Goal: Task Accomplishment & Management: Manage account settings

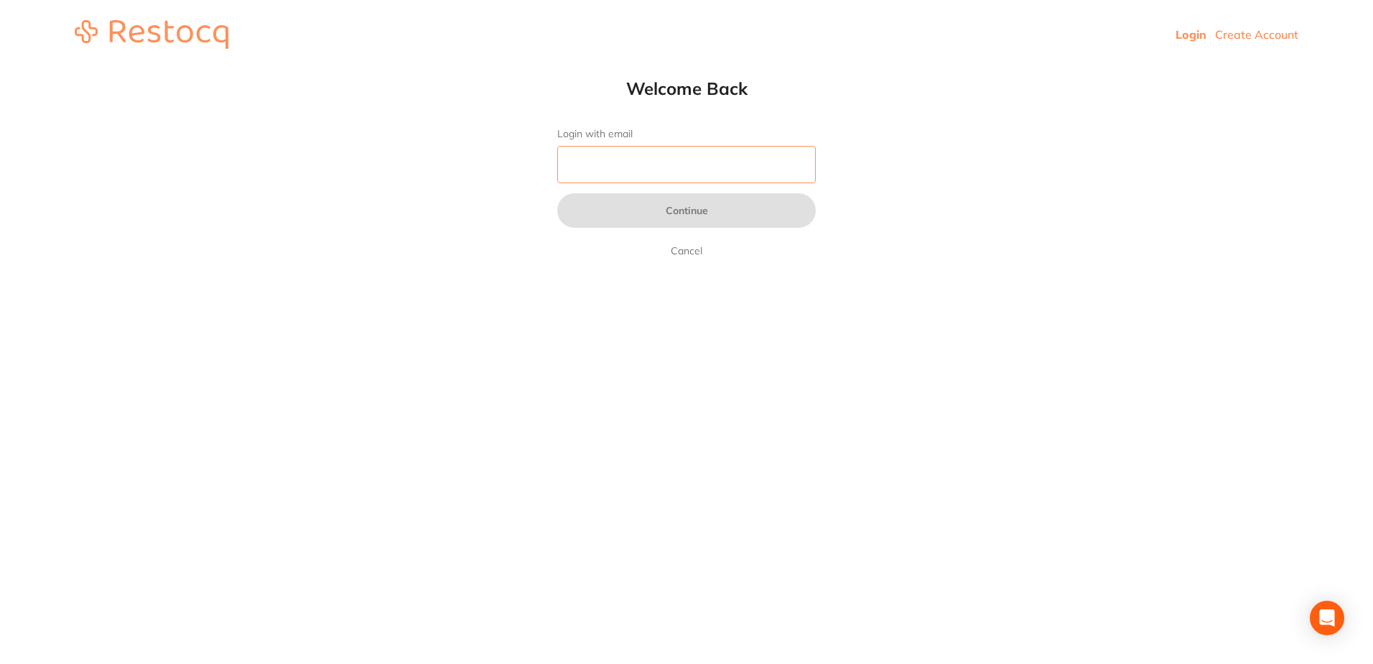
click at [628, 149] on input "Login with email" at bounding box center [686, 164] width 259 height 37
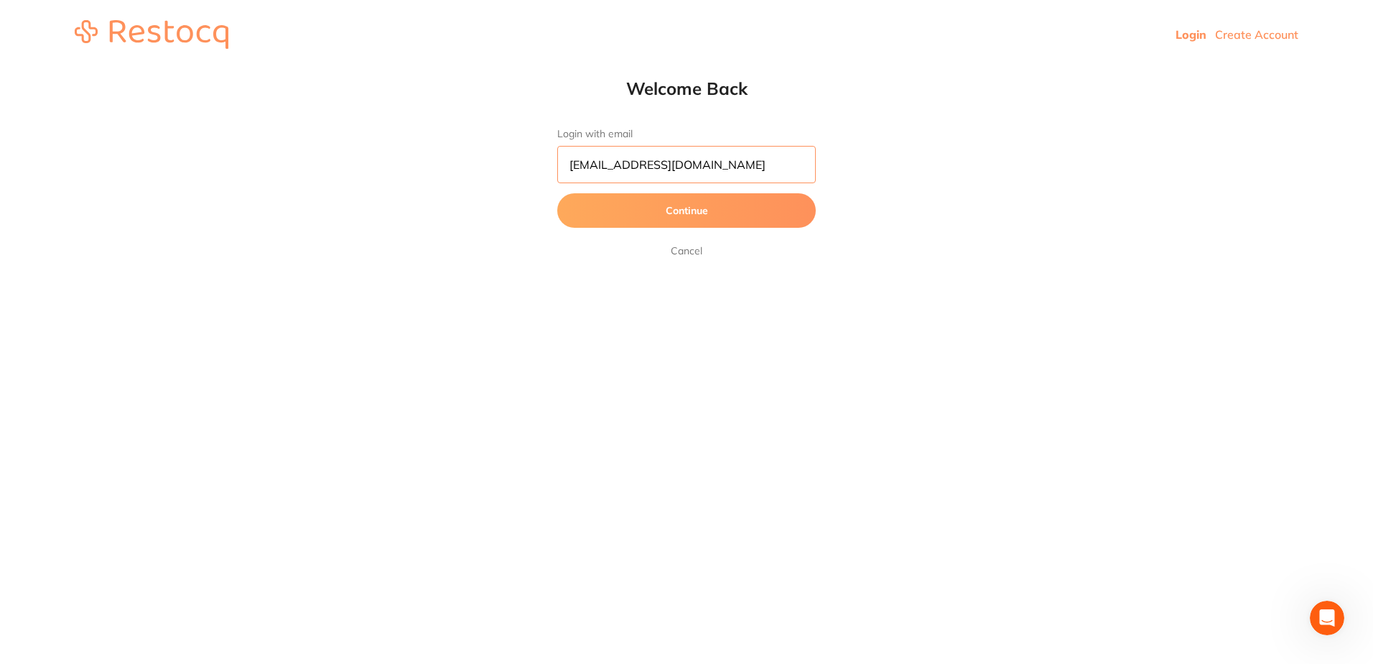
type input "[EMAIL_ADDRESS][DOMAIN_NAME]"
click at [557, 193] on button "Continue" at bounding box center [686, 210] width 259 height 34
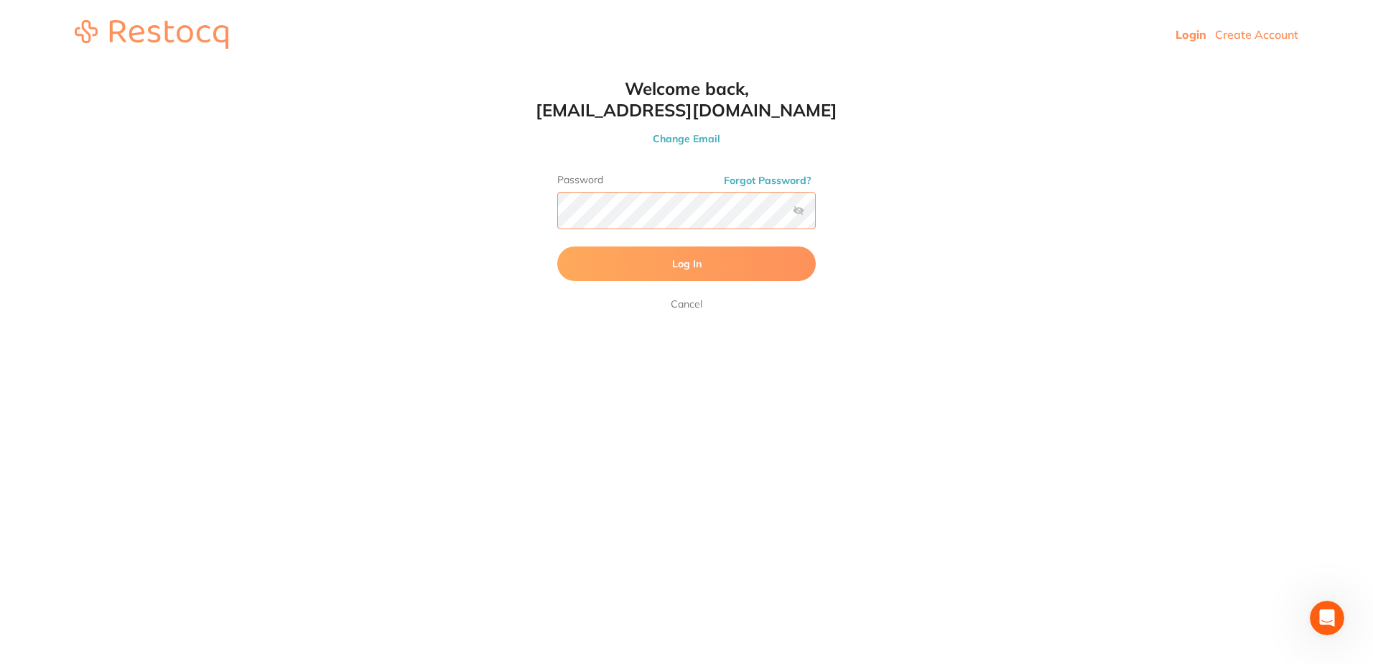
click at [557, 246] on button "Log In" at bounding box center [686, 263] width 259 height 34
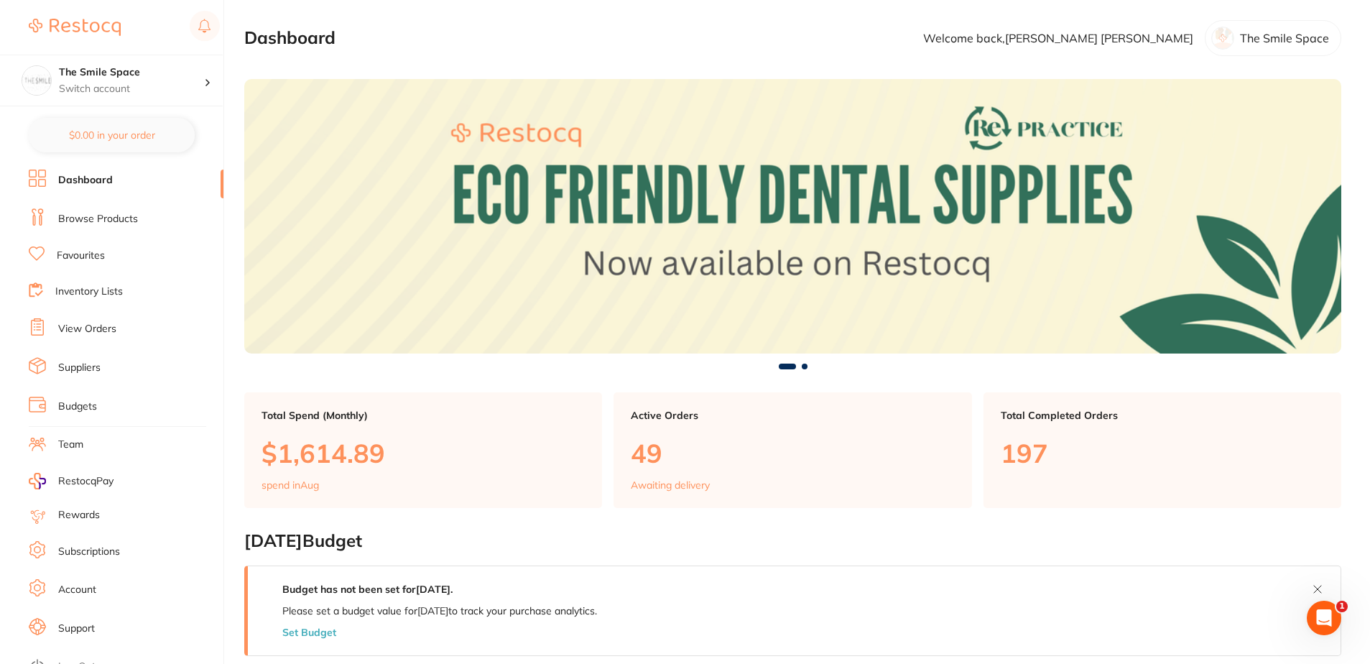
click at [106, 330] on link "View Orders" at bounding box center [87, 329] width 58 height 14
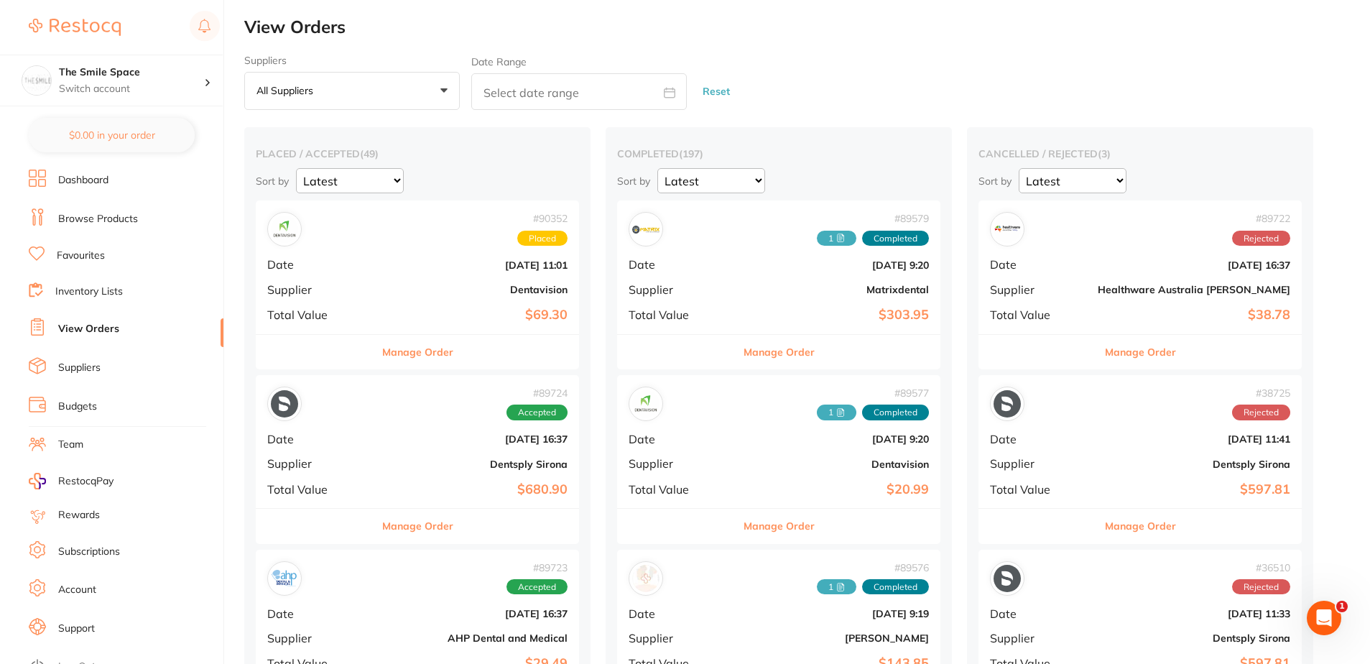
click at [1105, 352] on button "Manage Order" at bounding box center [1140, 352] width 71 height 34
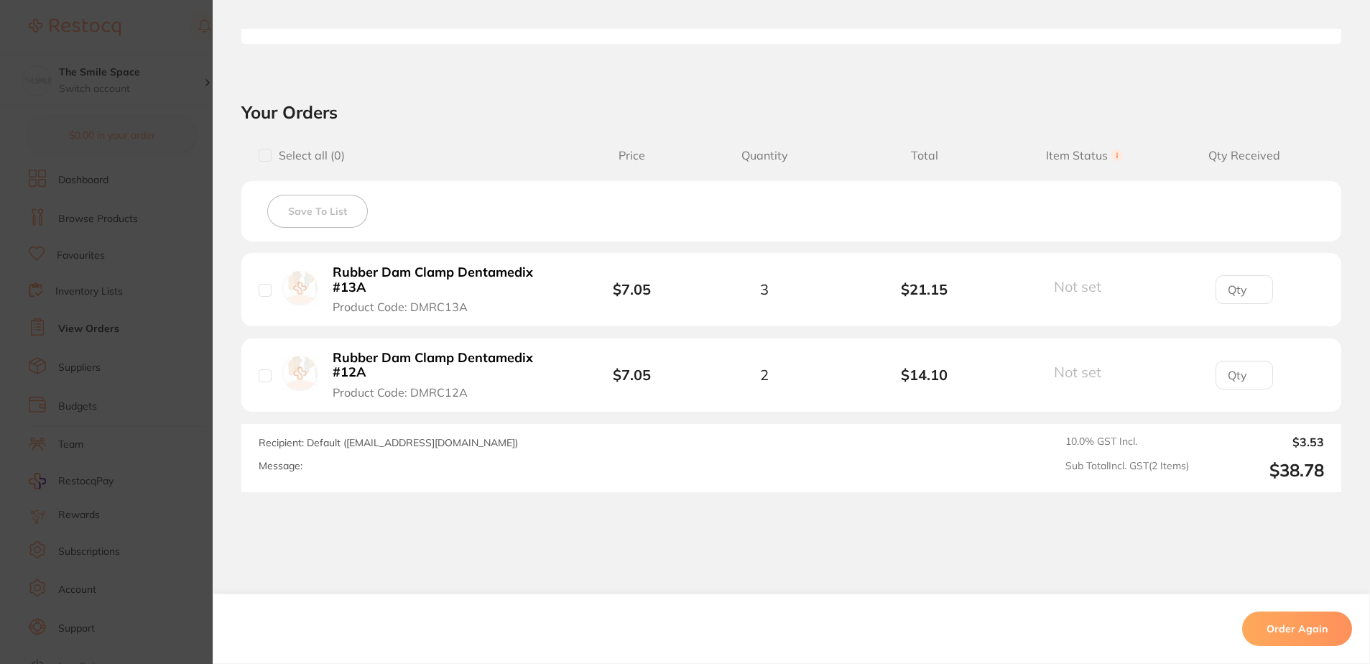
click at [126, 415] on section "Order ID: Restocq- 89722 Order Information Rejected Order Order Date [DATE] 16:…" at bounding box center [685, 332] width 1370 height 664
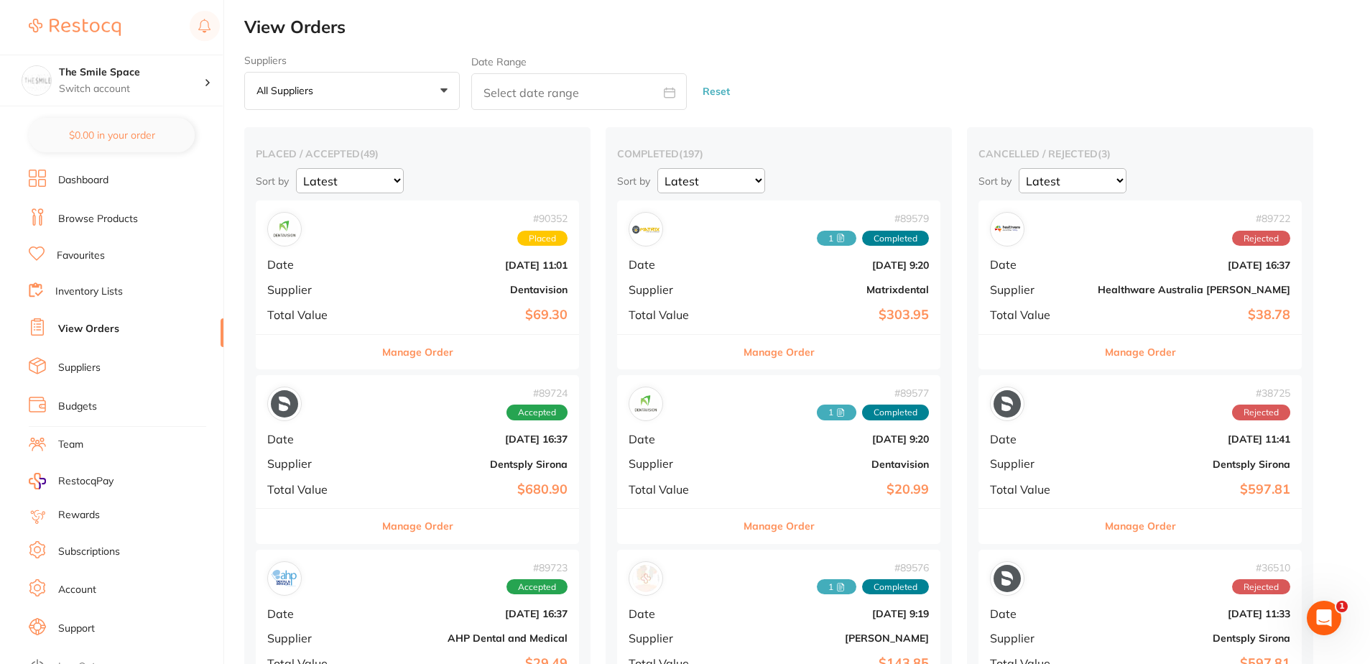
click at [432, 354] on button "Manage Order" at bounding box center [417, 352] width 71 height 34
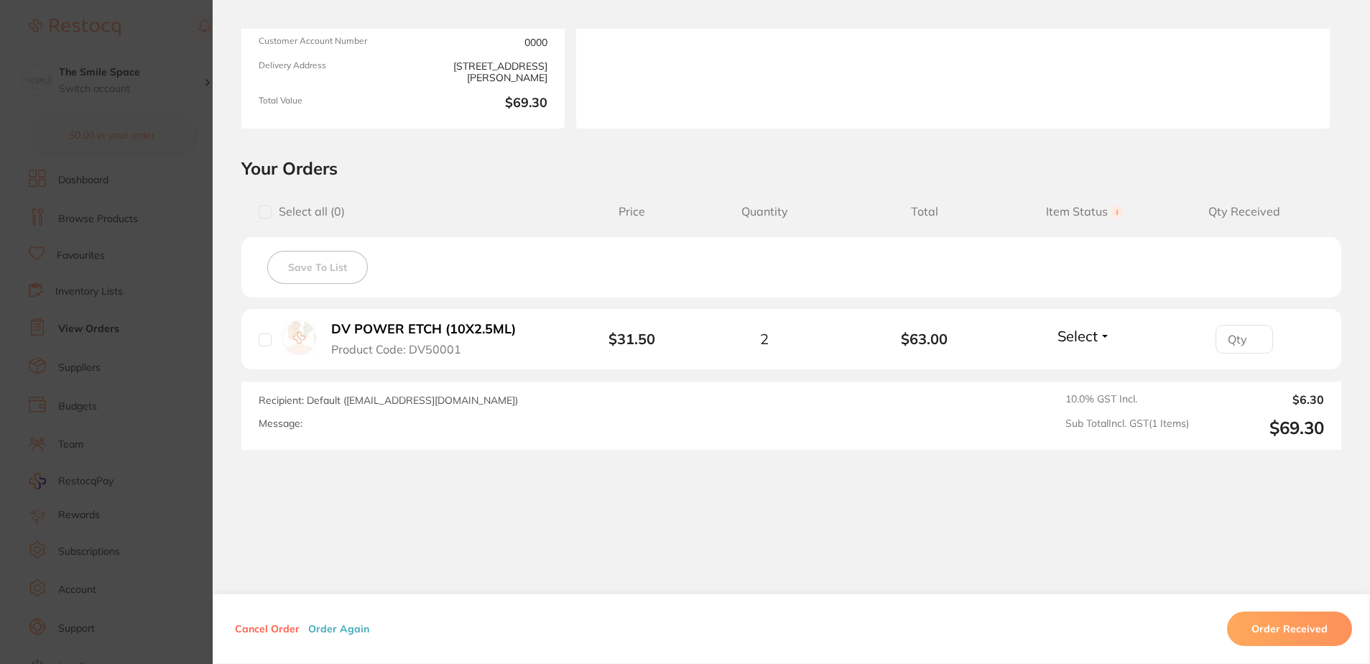
click at [74, 394] on section "Order ID: Restocq- 90352 Order Information Placed Order Order Date [DATE] 11:01…" at bounding box center [685, 332] width 1370 height 664
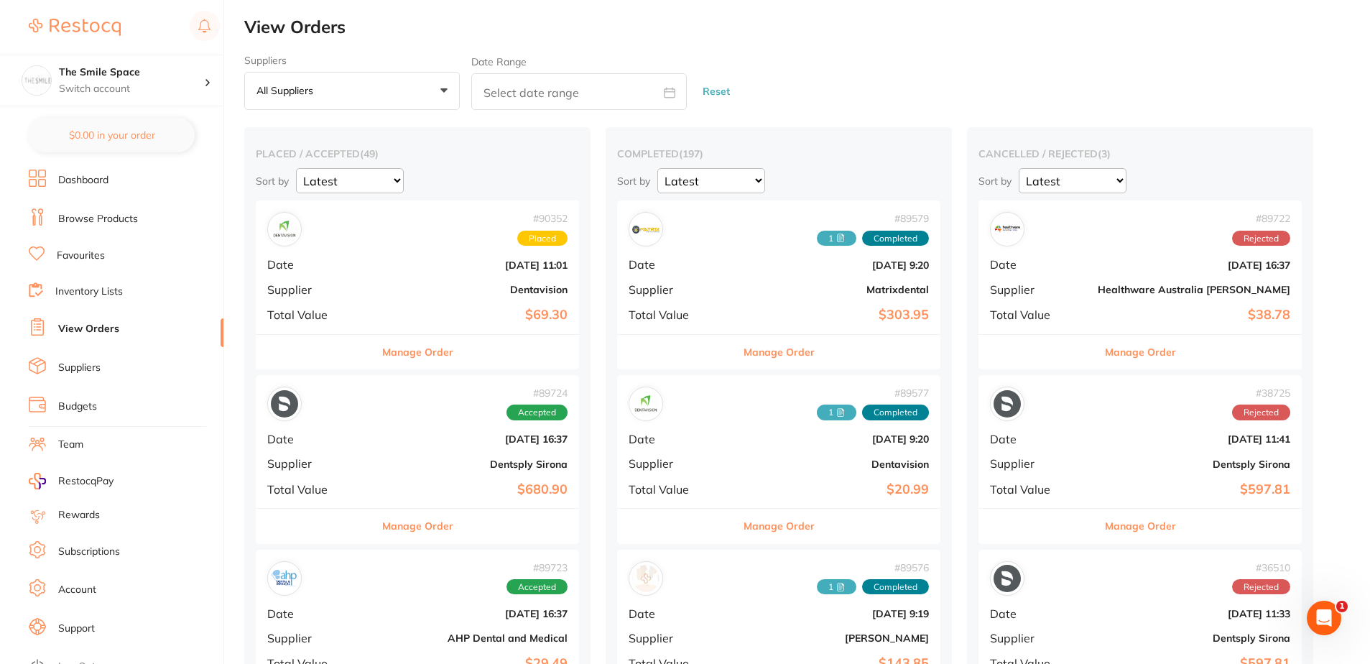
click at [698, 348] on div "Manage Order" at bounding box center [778, 351] width 323 height 35
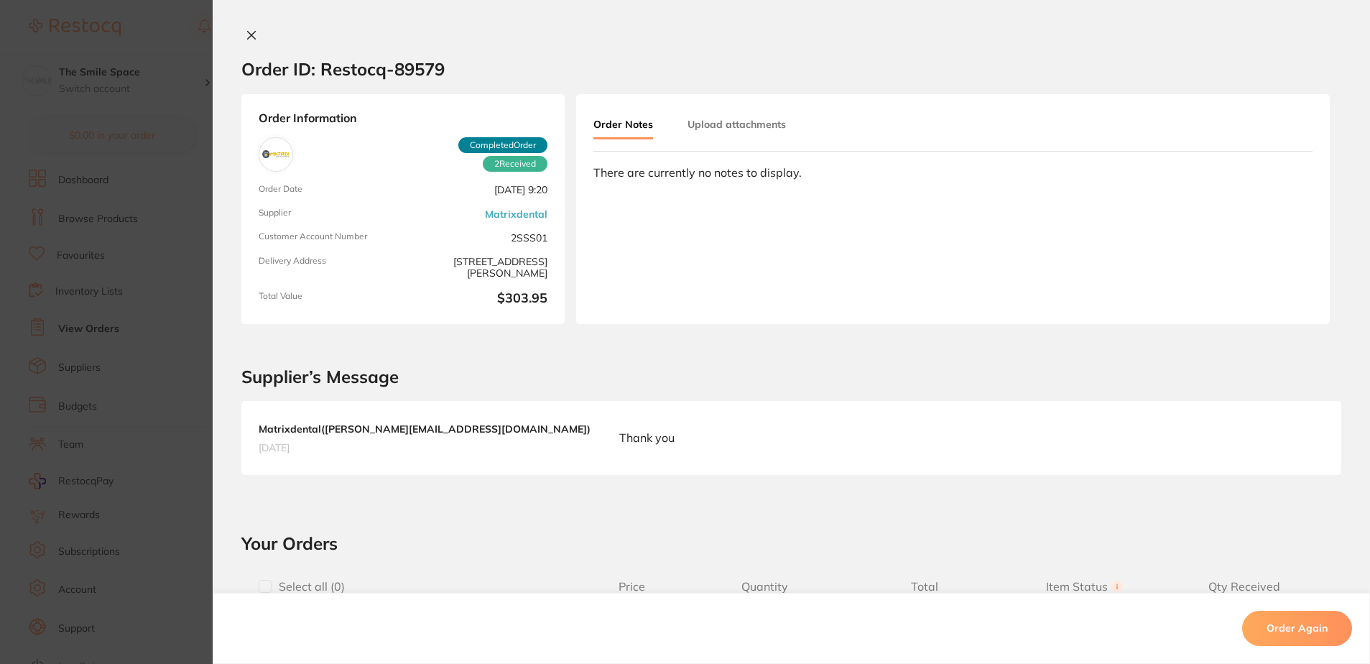
click at [701, 352] on section "Supplier’s Message Matrixdental ( [PERSON_NAME][EMAIL_ADDRESS][DOMAIN_NAME] ) […" at bounding box center [791, 414] width 1157 height 180
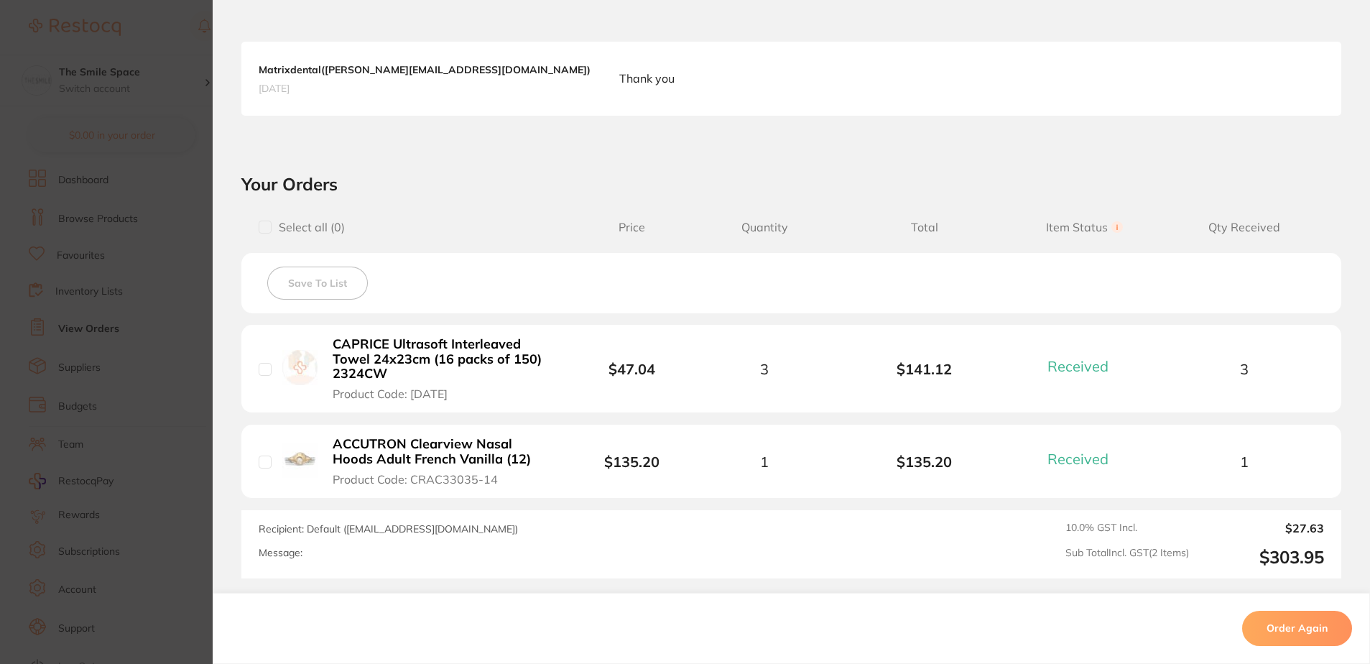
click at [190, 392] on section "Order ID: Restocq- 89579 Order Information 2 Received Completed Order Order Dat…" at bounding box center [685, 332] width 1370 height 664
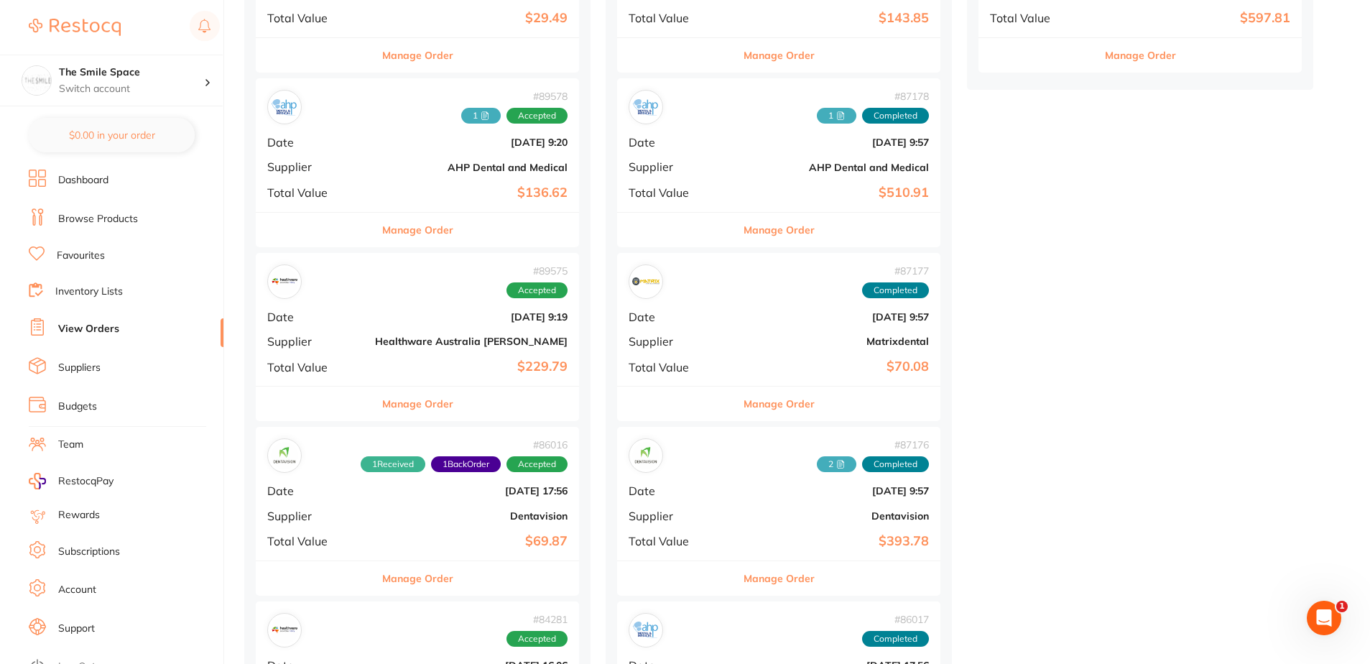
scroll to position [647, 0]
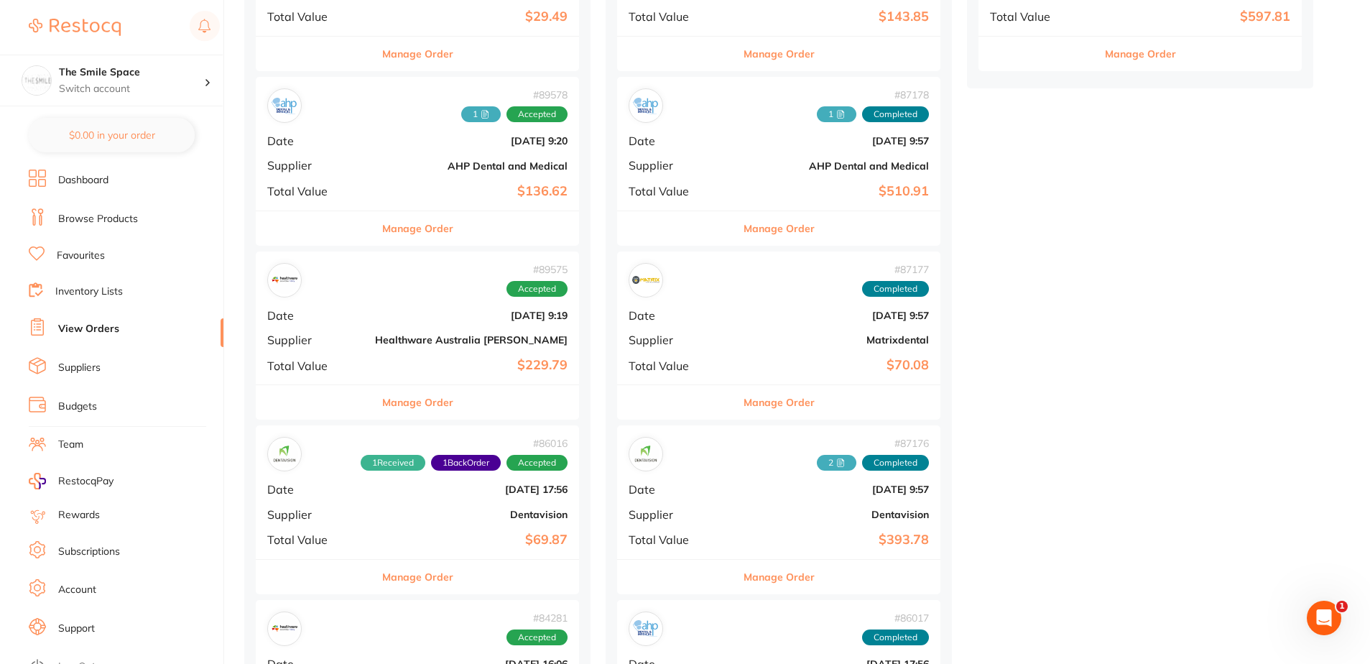
click at [743, 397] on button "Manage Order" at bounding box center [778, 402] width 71 height 34
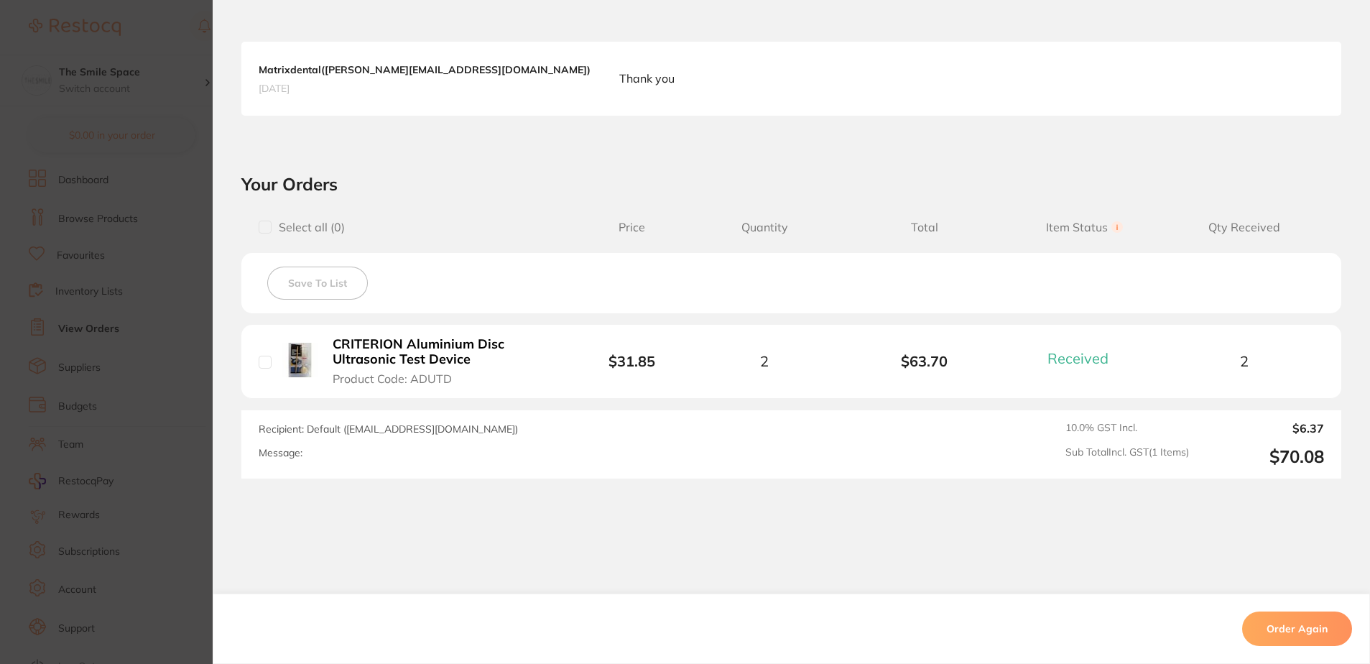
click at [126, 373] on section "Order ID: Restocq- 87177 Order Information 1 Received Completed Order Order Dat…" at bounding box center [685, 332] width 1370 height 664
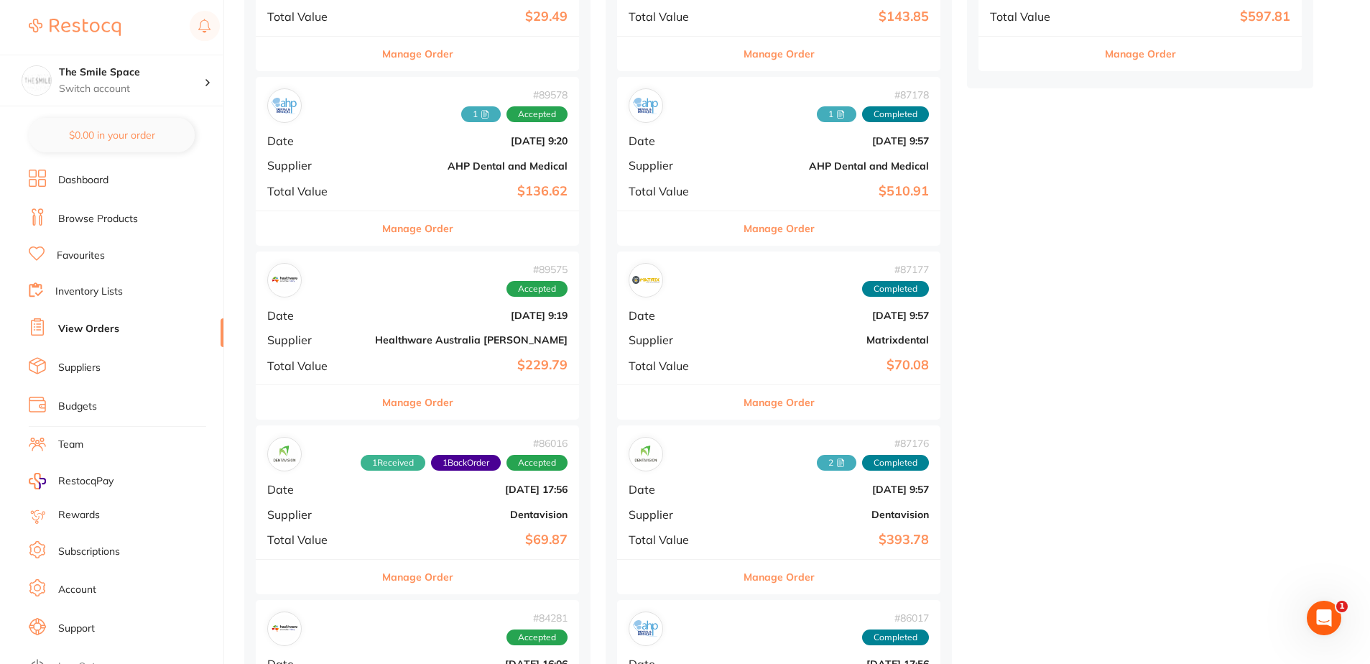
click at [437, 402] on button "Manage Order" at bounding box center [417, 402] width 71 height 34
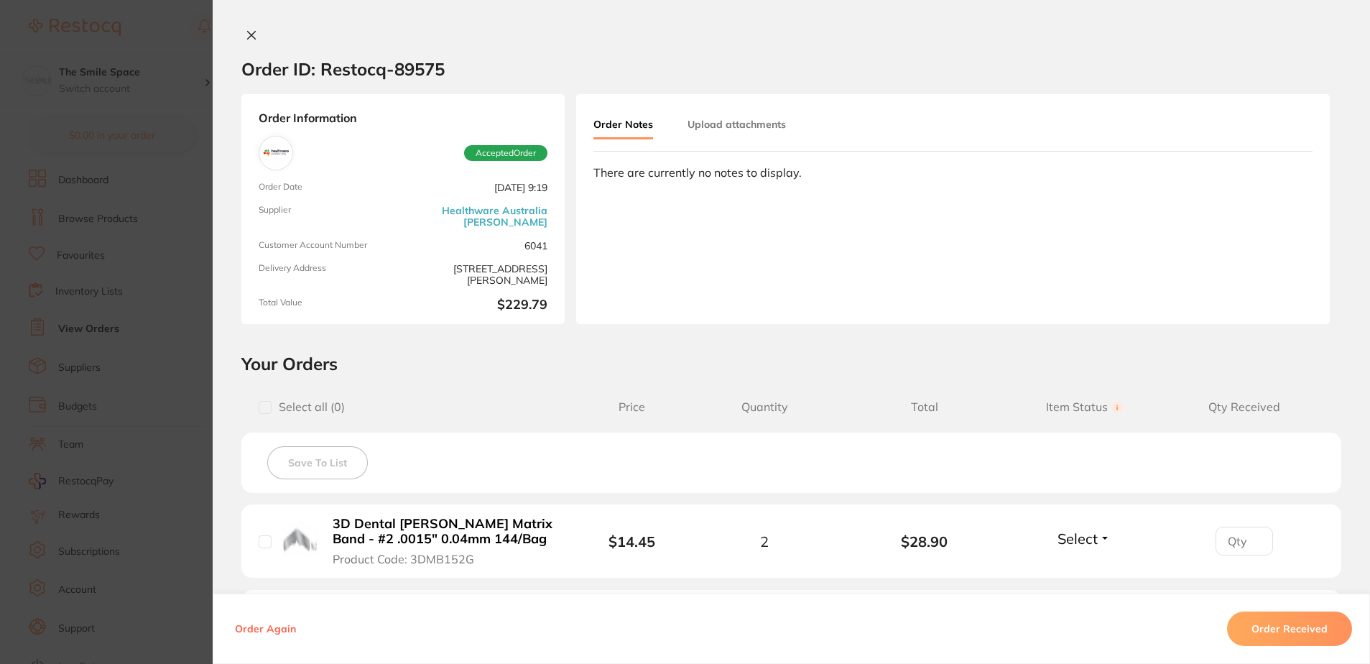
click at [748, 115] on button "Upload attachments" at bounding box center [736, 124] width 98 height 26
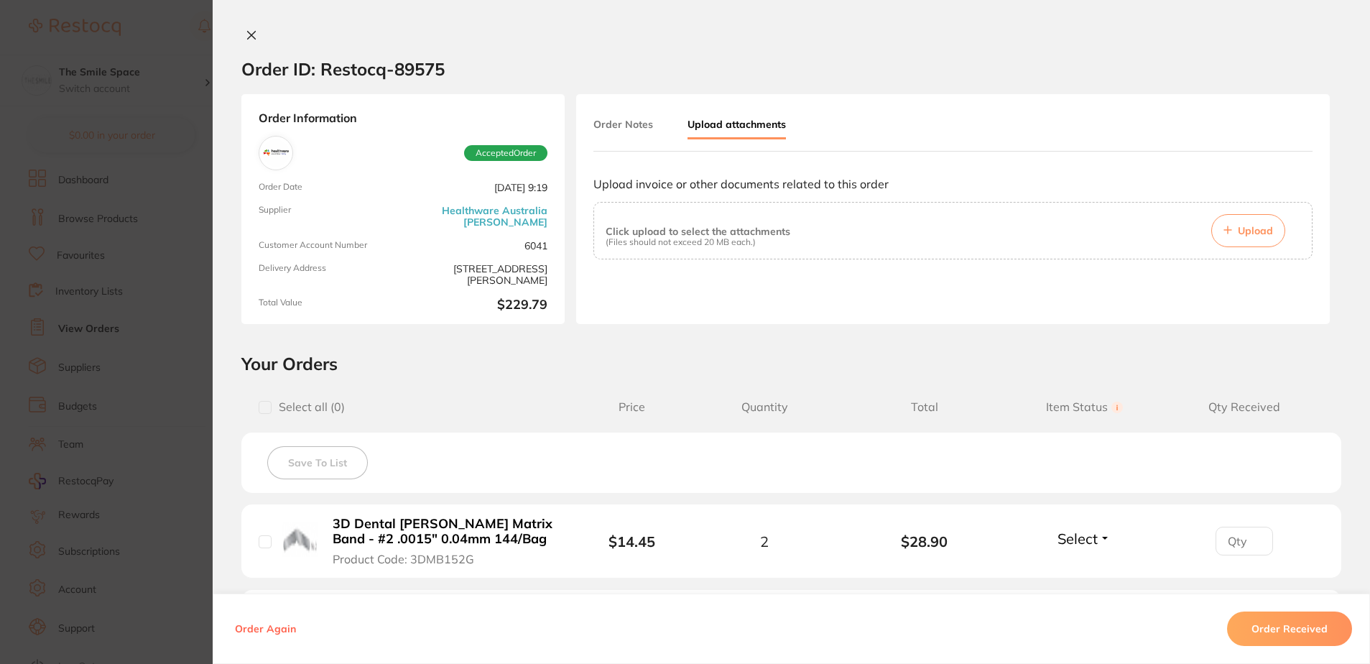
click at [1269, 228] on button "Upload" at bounding box center [1248, 230] width 74 height 33
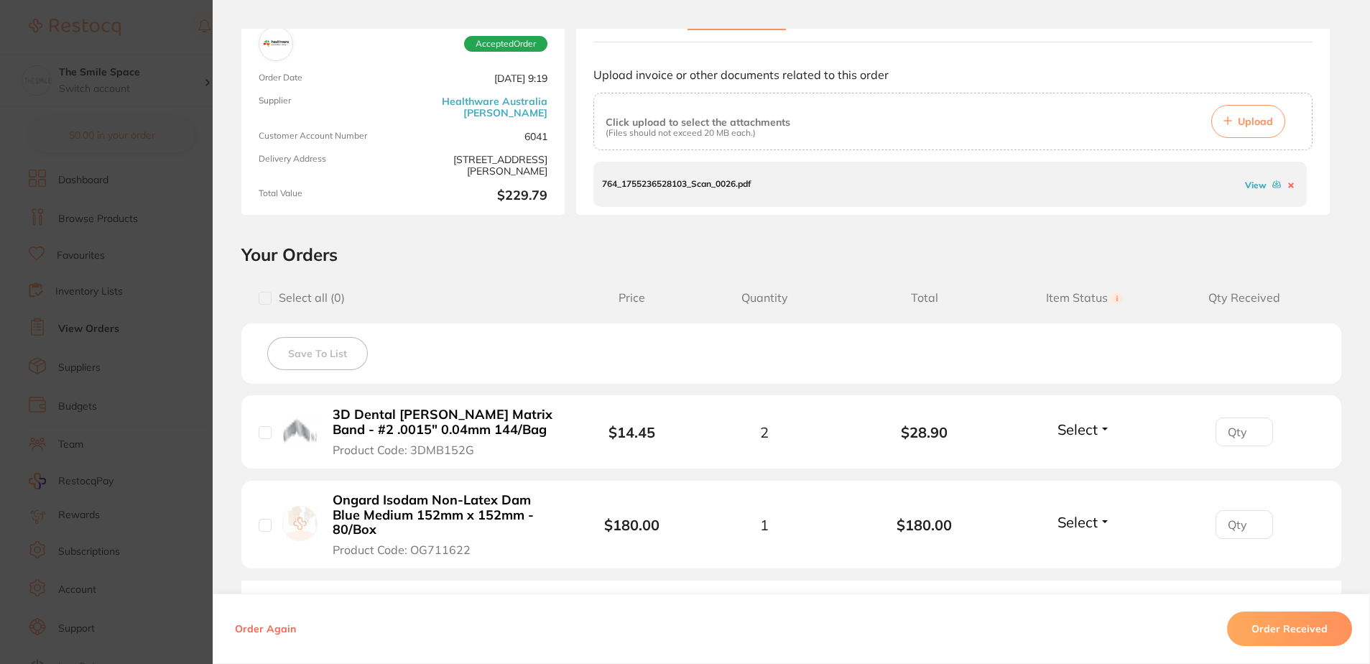
scroll to position [144, 0]
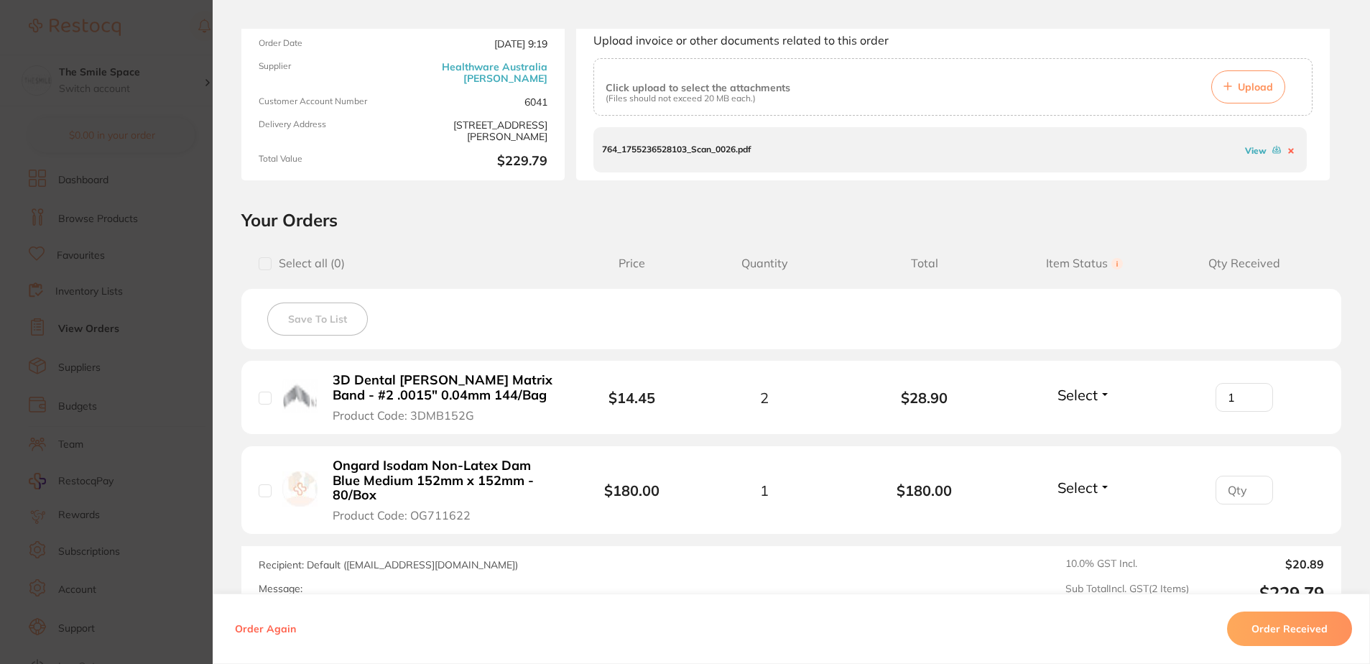
click at [1253, 394] on input "1" at bounding box center [1243, 397] width 57 height 29
type input "2"
click at [1251, 394] on input "2" at bounding box center [1243, 397] width 57 height 29
type input "1"
click at [1253, 412] on input "1" at bounding box center [1243, 397] width 57 height 29
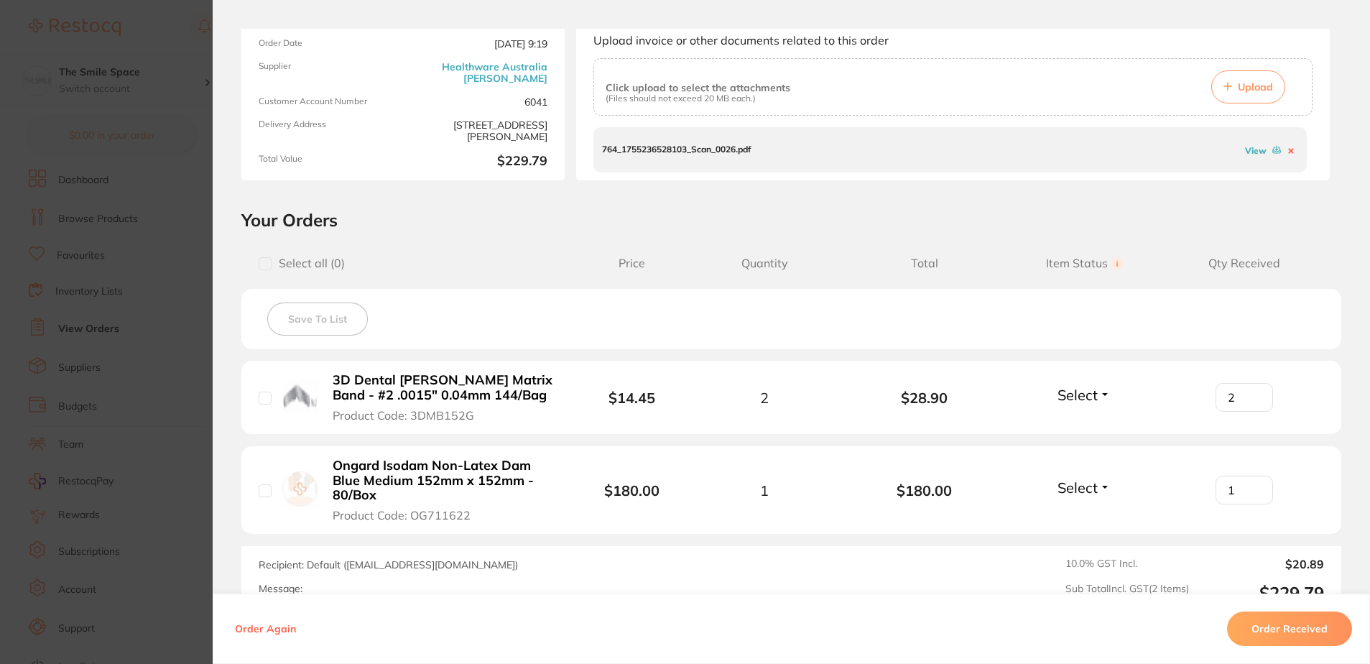
click at [1084, 400] on span "Select" at bounding box center [1077, 395] width 40 height 18
click at [1087, 422] on span "Received" at bounding box center [1084, 425] width 37 height 11
click at [1088, 489] on span "Select" at bounding box center [1077, 487] width 40 height 18
click at [1093, 515] on span "Received" at bounding box center [1084, 518] width 37 height 11
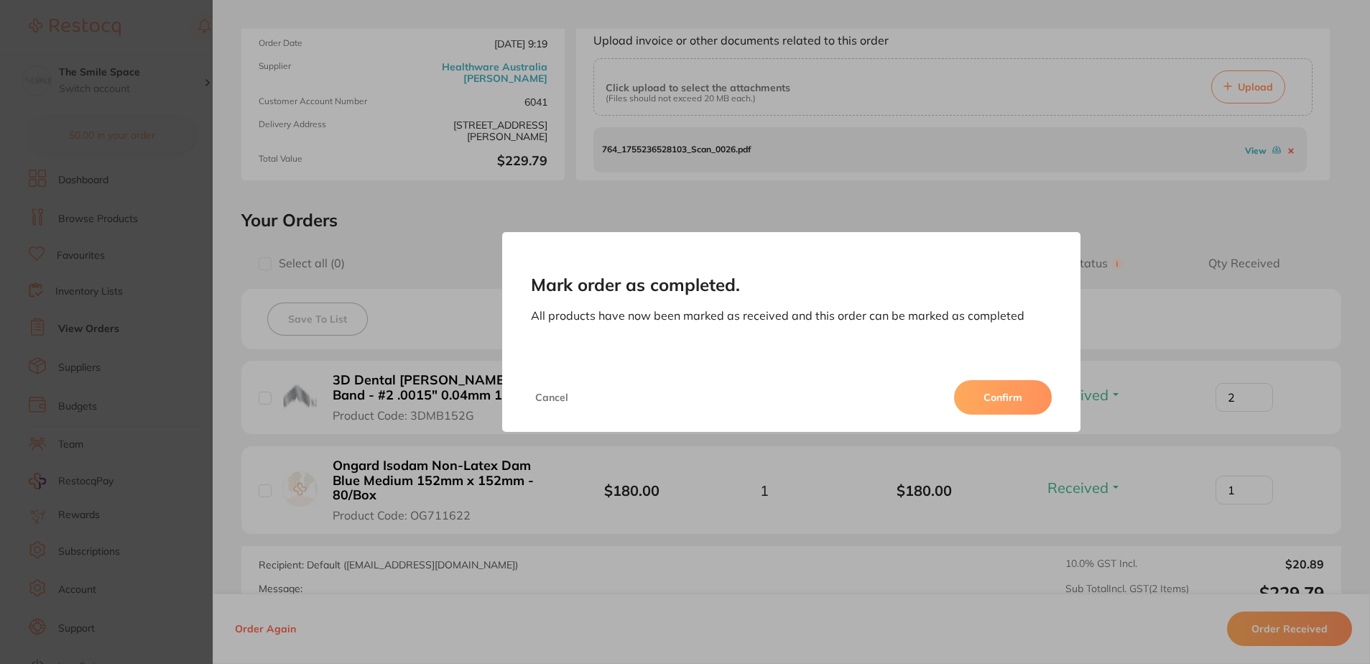
click at [982, 399] on button "Confirm" at bounding box center [1003, 397] width 98 height 34
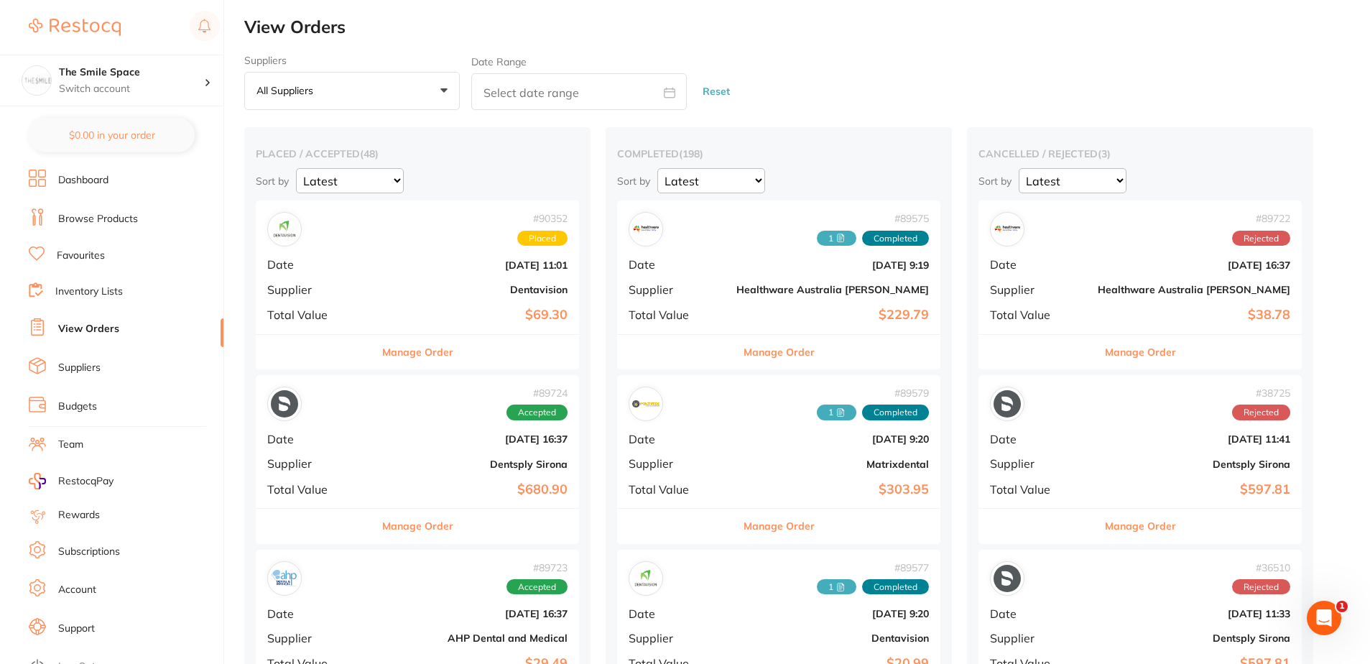
click at [423, 525] on button "Manage Order" at bounding box center [417, 526] width 71 height 34
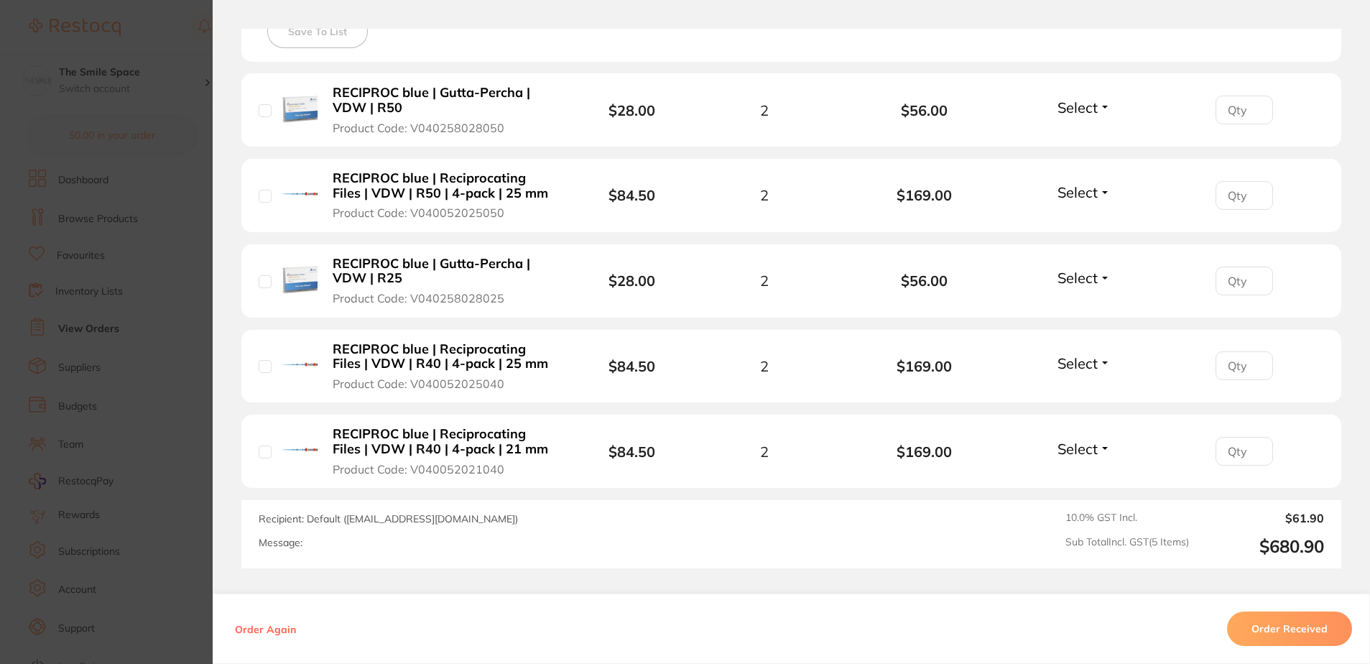
scroll to position [287, 0]
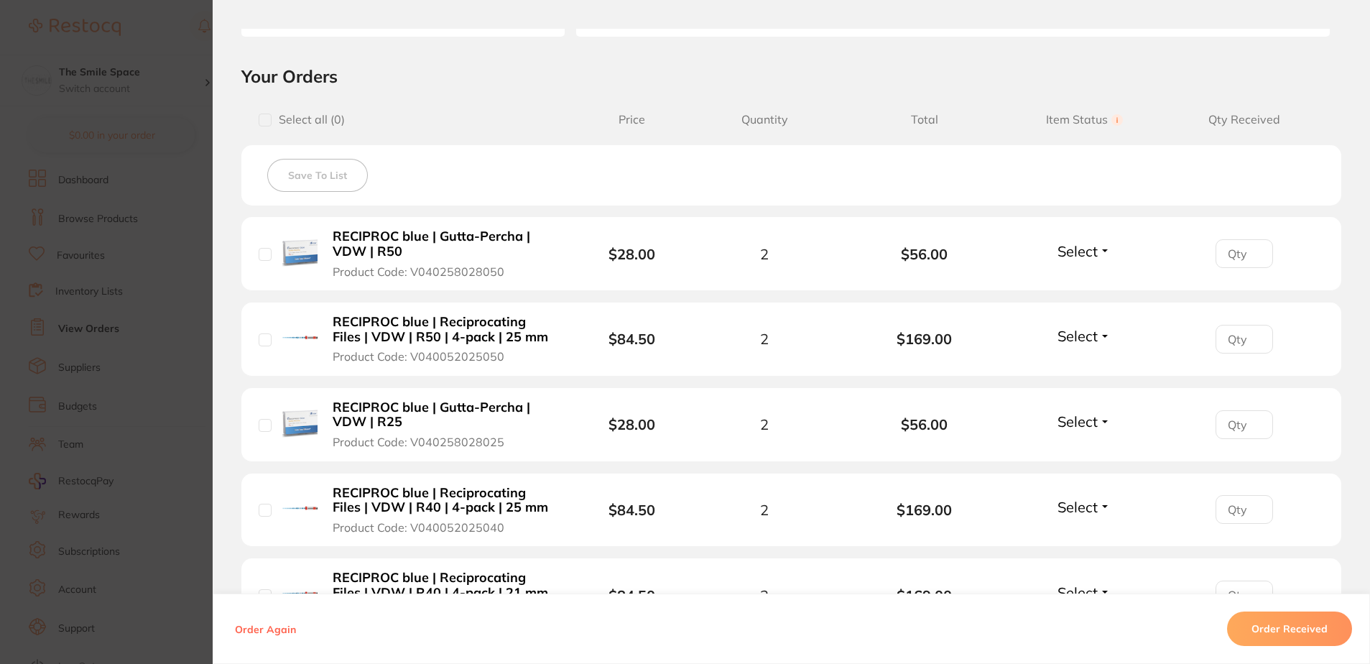
click at [122, 354] on section "Order ID: Restocq- 89724 Order Information Accepted Order Order Date [DATE] 16:…" at bounding box center [685, 332] width 1370 height 664
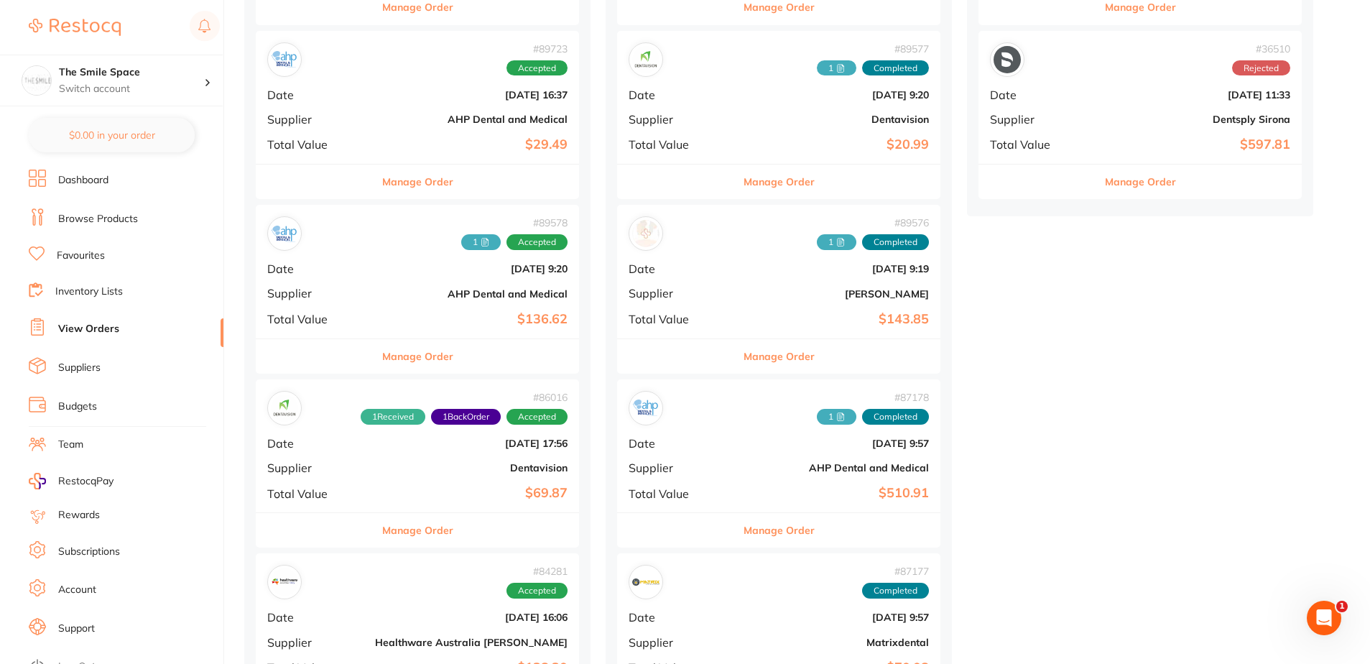
scroll to position [575, 0]
